Goal: Information Seeking & Learning: Learn about a topic

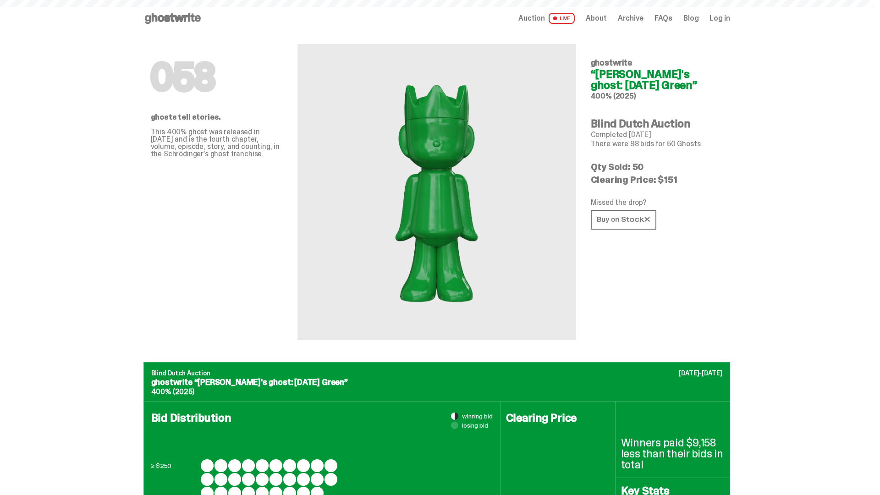
scroll to position [446, 0]
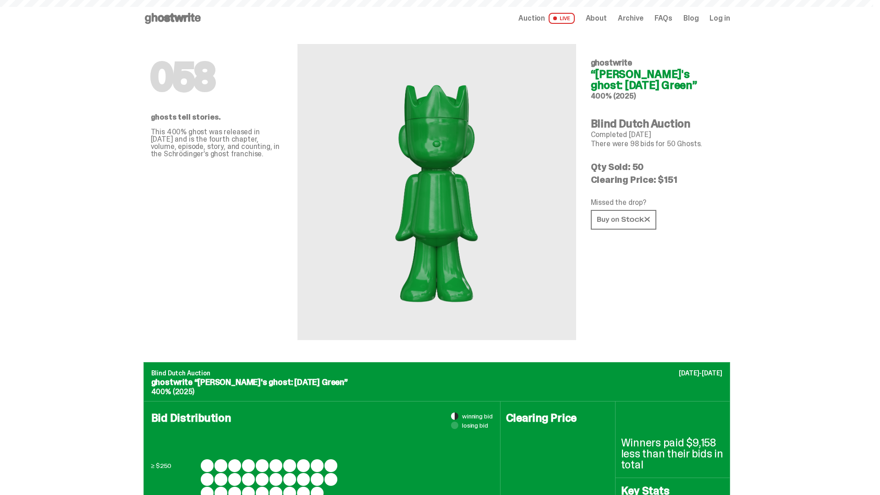
scroll to position [891, 0]
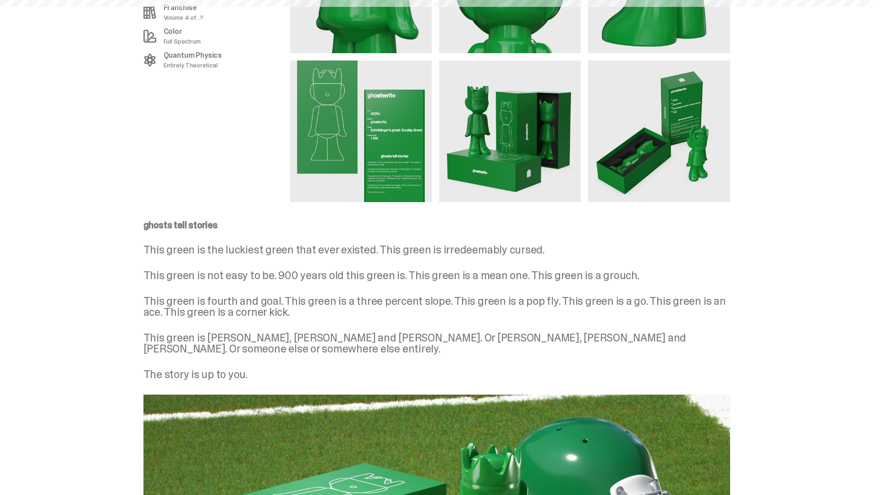
scroll to position [1197, 0]
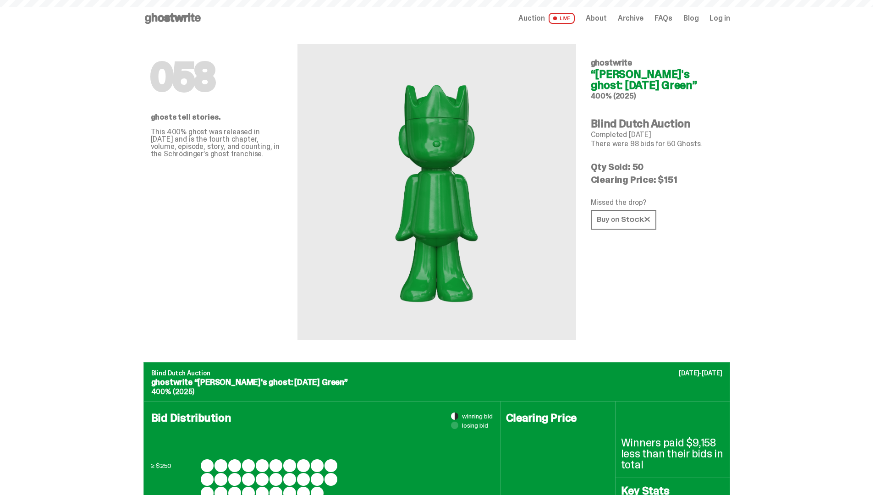
scroll to position [1197, 0]
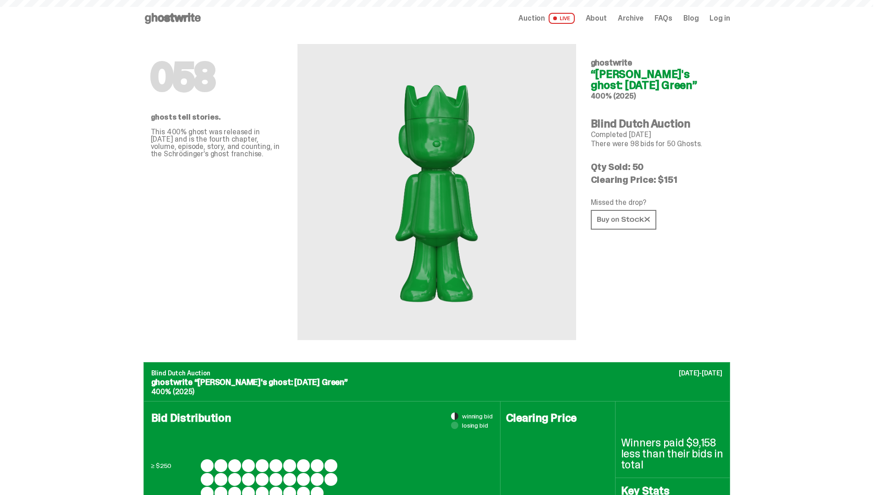
scroll to position [1197, 0]
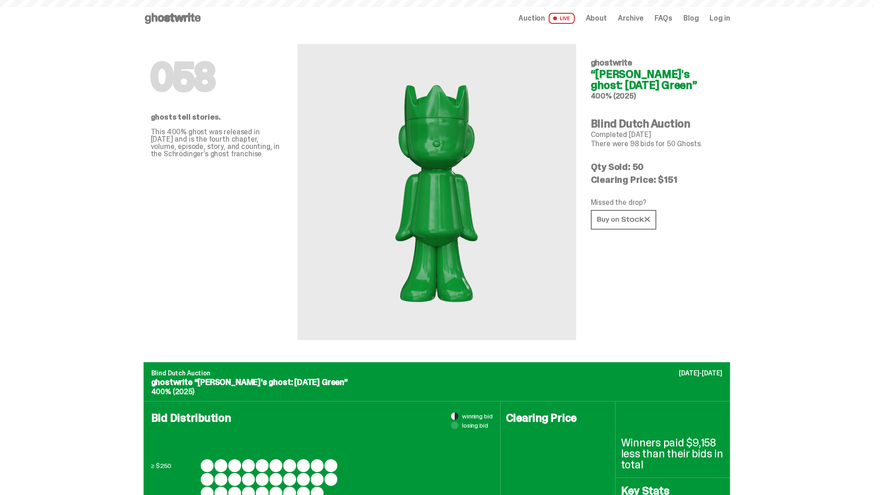
scroll to position [1197, 0]
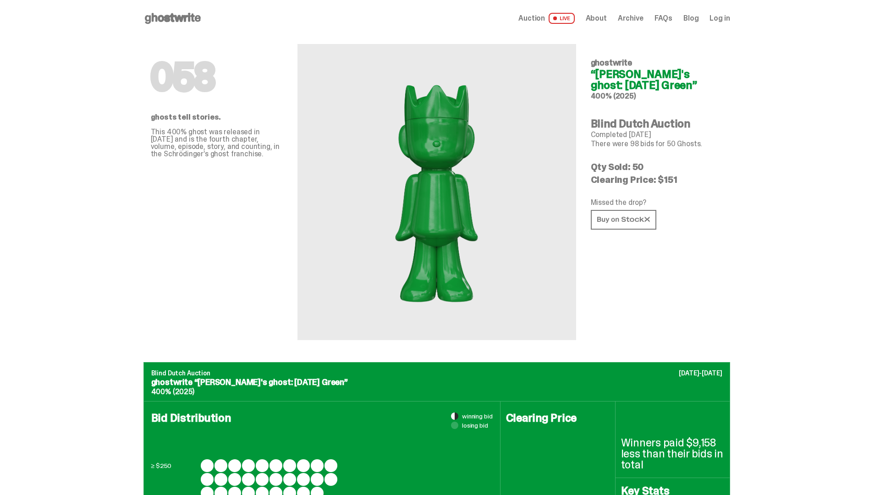
scroll to position [1197, 0]
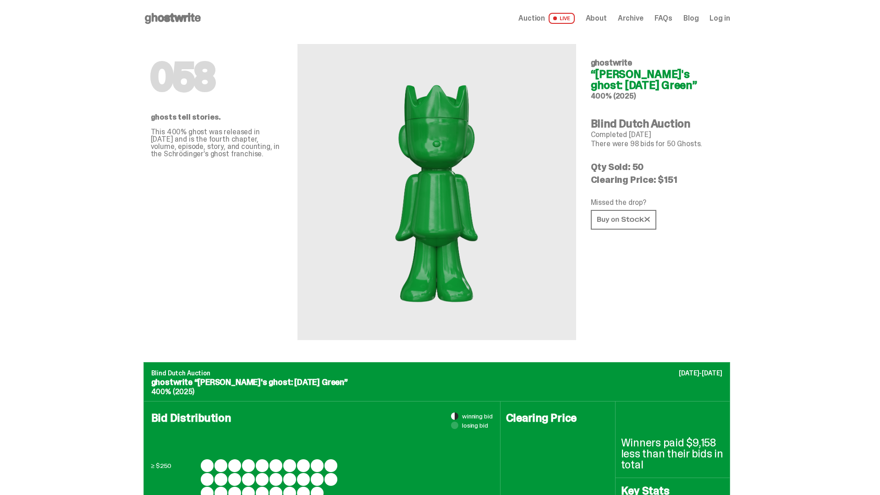
scroll to position [1197, 0]
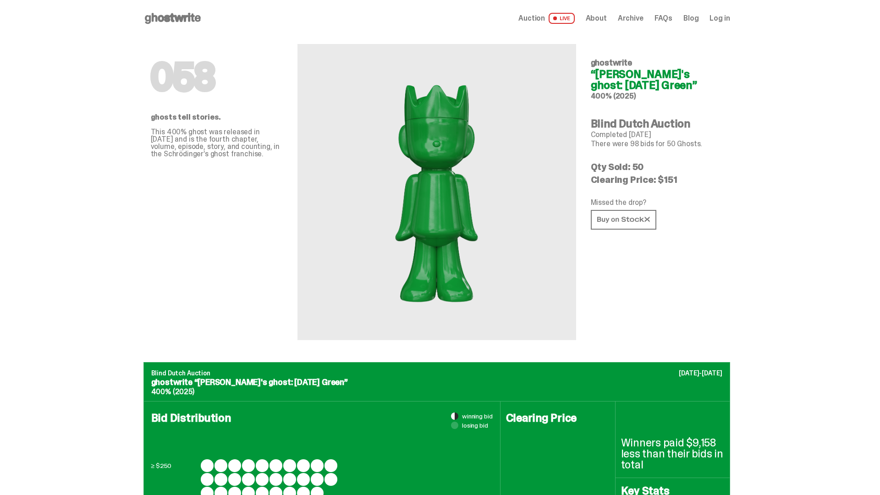
scroll to position [1197, 0]
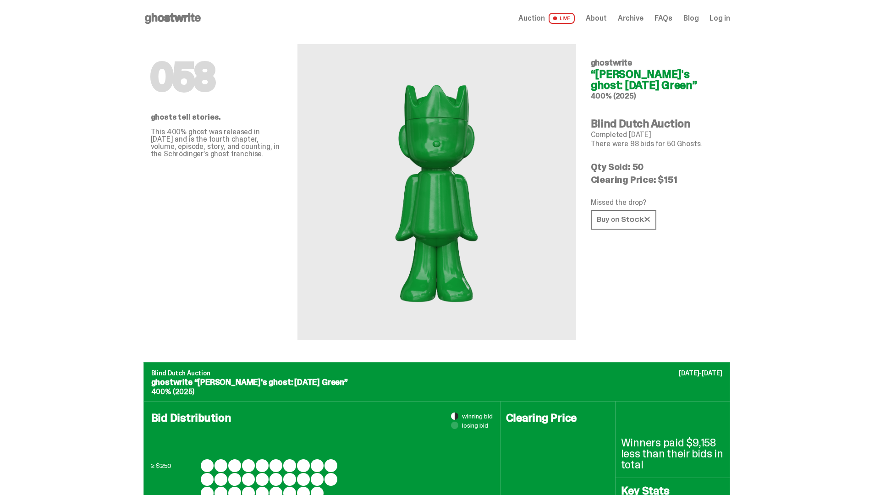
scroll to position [1197, 0]
